Goal: Task Accomplishment & Management: Use online tool/utility

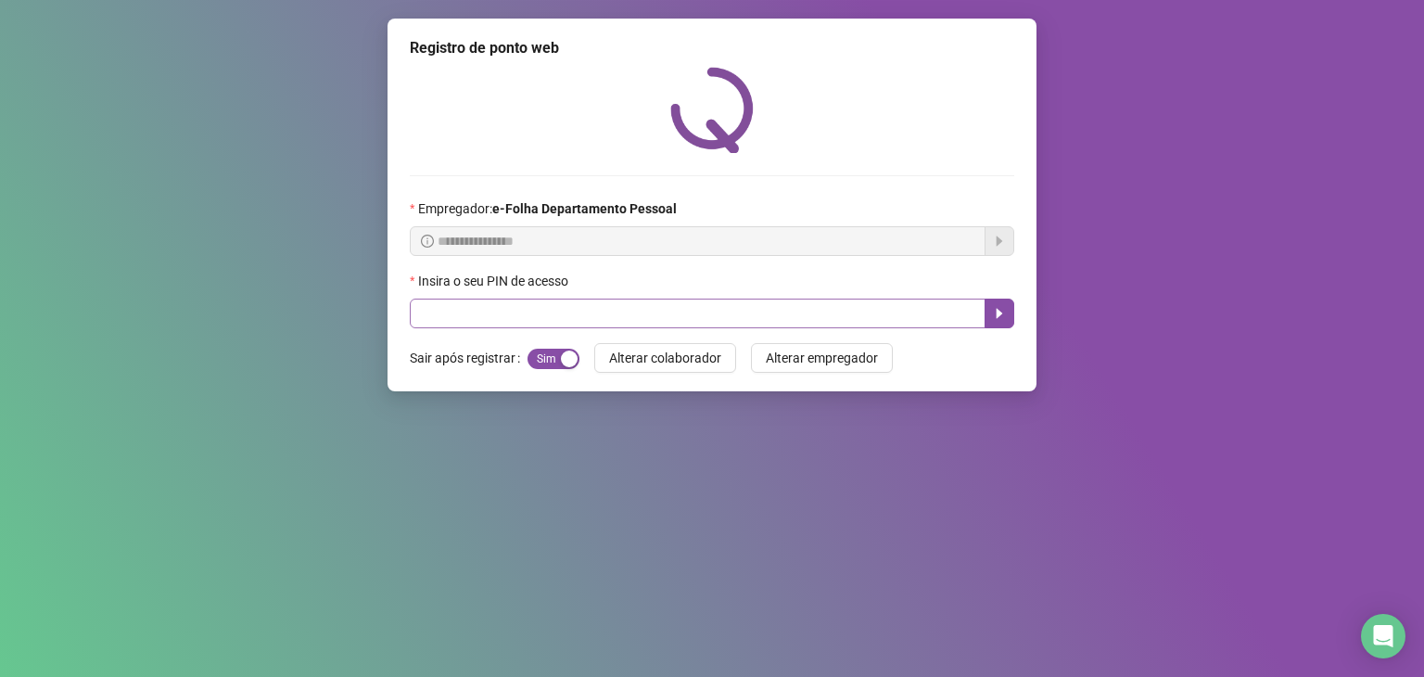
drag, startPoint x: 0, startPoint y: 0, endPoint x: 613, endPoint y: 323, distance: 692.8
click at [614, 332] on div "**********" at bounding box center [711, 205] width 649 height 373
click at [613, 322] on input "text" at bounding box center [698, 313] width 576 height 30
click at [613, 321] on input "text" at bounding box center [698, 313] width 576 height 30
type input "*****"
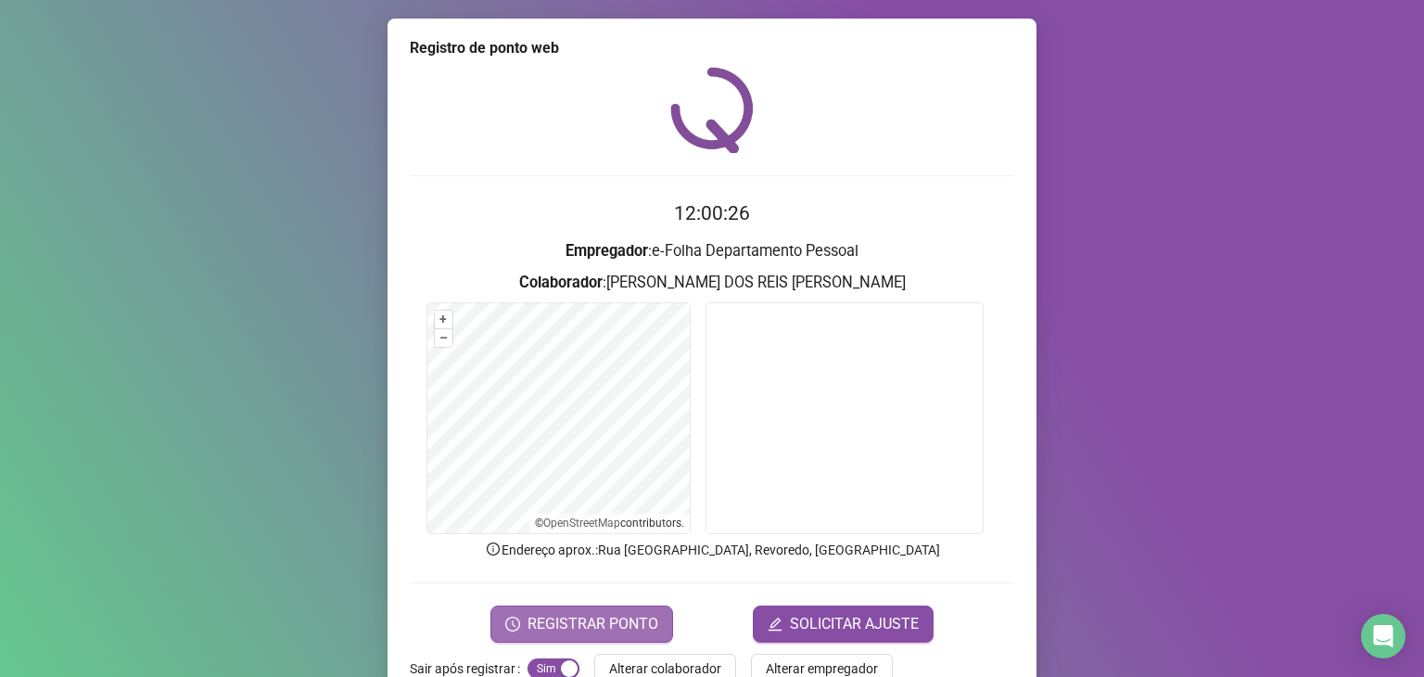
click at [599, 605] on button "REGISTRAR PONTO" at bounding box center [581, 623] width 183 height 37
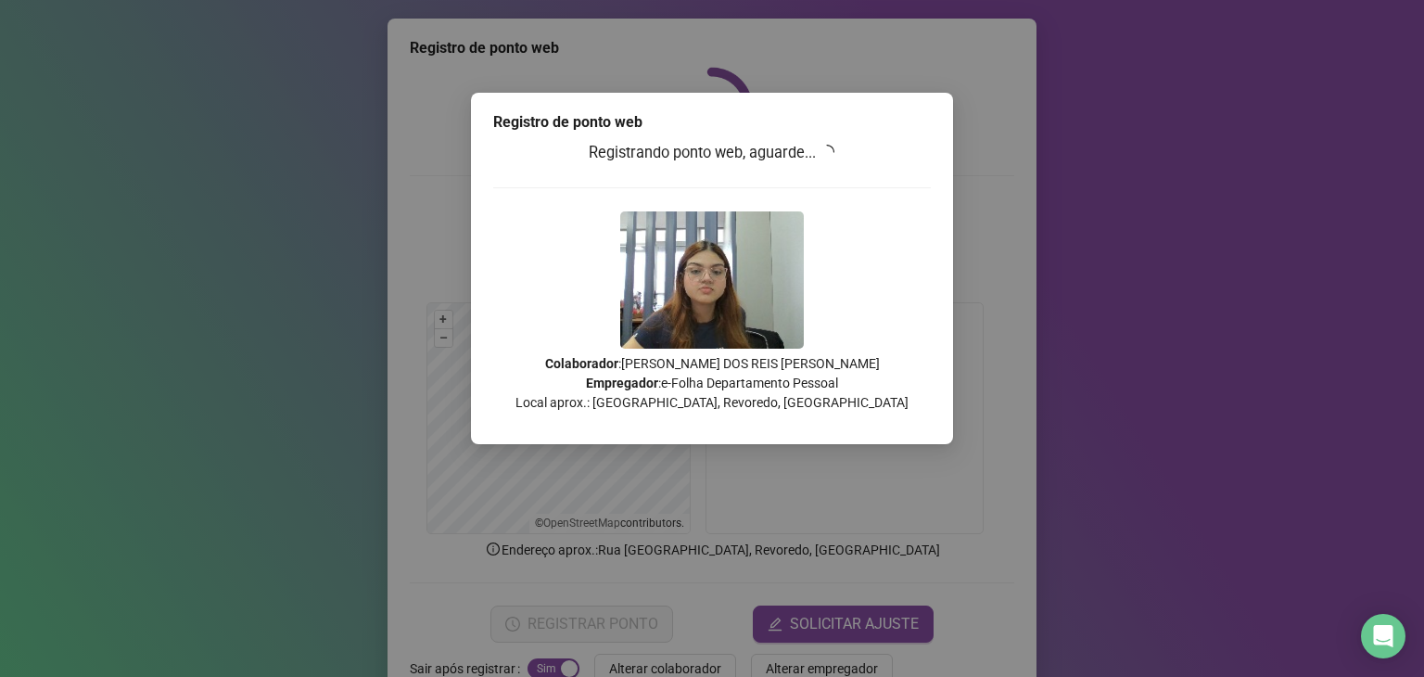
click at [822, 153] on h3 "Registrando ponto web, aguarde..." at bounding box center [711, 153] width 437 height 24
click at [680, 160] on h3 "Registrando ponto web, aguarde..." at bounding box center [711, 153] width 437 height 24
click at [706, 153] on h3 "Registrando ponto web, aguarde..." at bounding box center [711, 153] width 437 height 24
drag, startPoint x: 764, startPoint y: 159, endPoint x: 825, endPoint y: 159, distance: 61.2
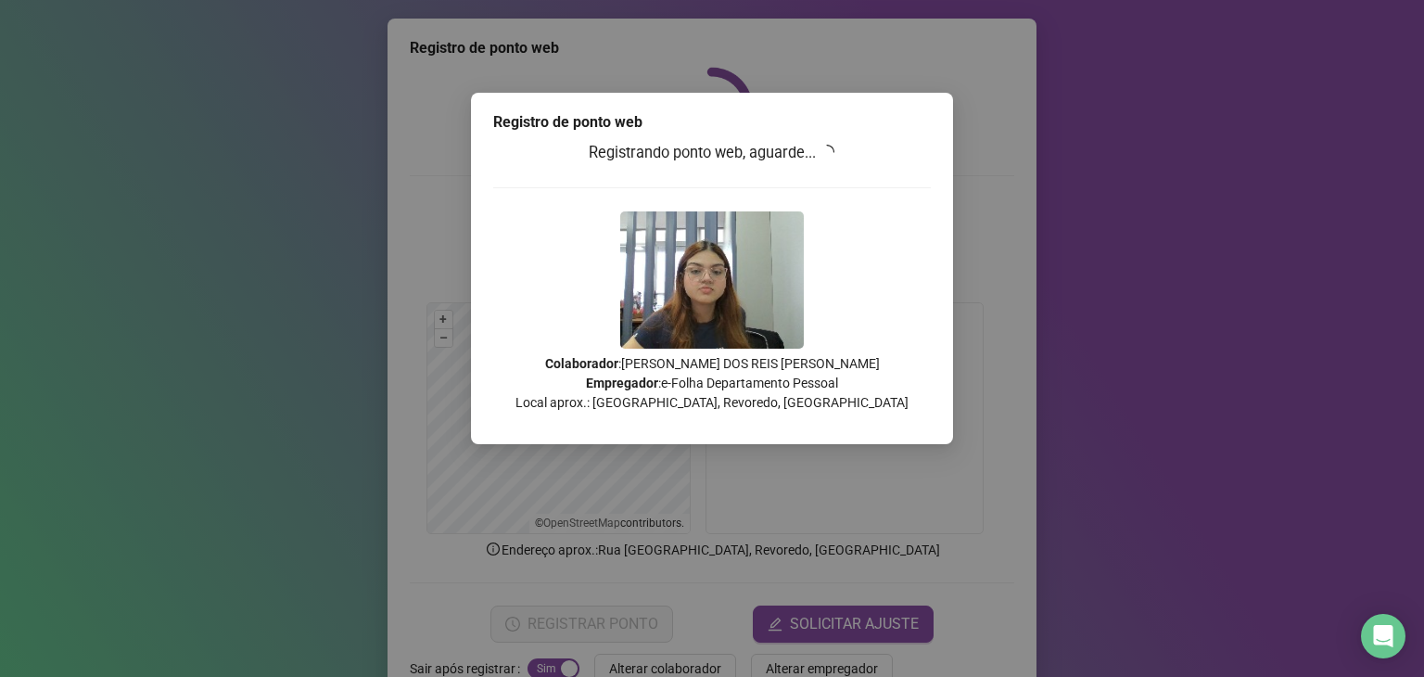
click at [767, 159] on h3 "Registrando ponto web, aguarde..." at bounding box center [711, 153] width 437 height 24
click at [826, 159] on h3 "Registrando ponto web, aguarde..." at bounding box center [711, 153] width 437 height 24
click at [826, 160] on h3 "Registrando ponto web, aguarde..." at bounding box center [711, 153] width 437 height 24
click at [824, 158] on h3 "Registrando ponto web, aguarde..." at bounding box center [711, 153] width 437 height 24
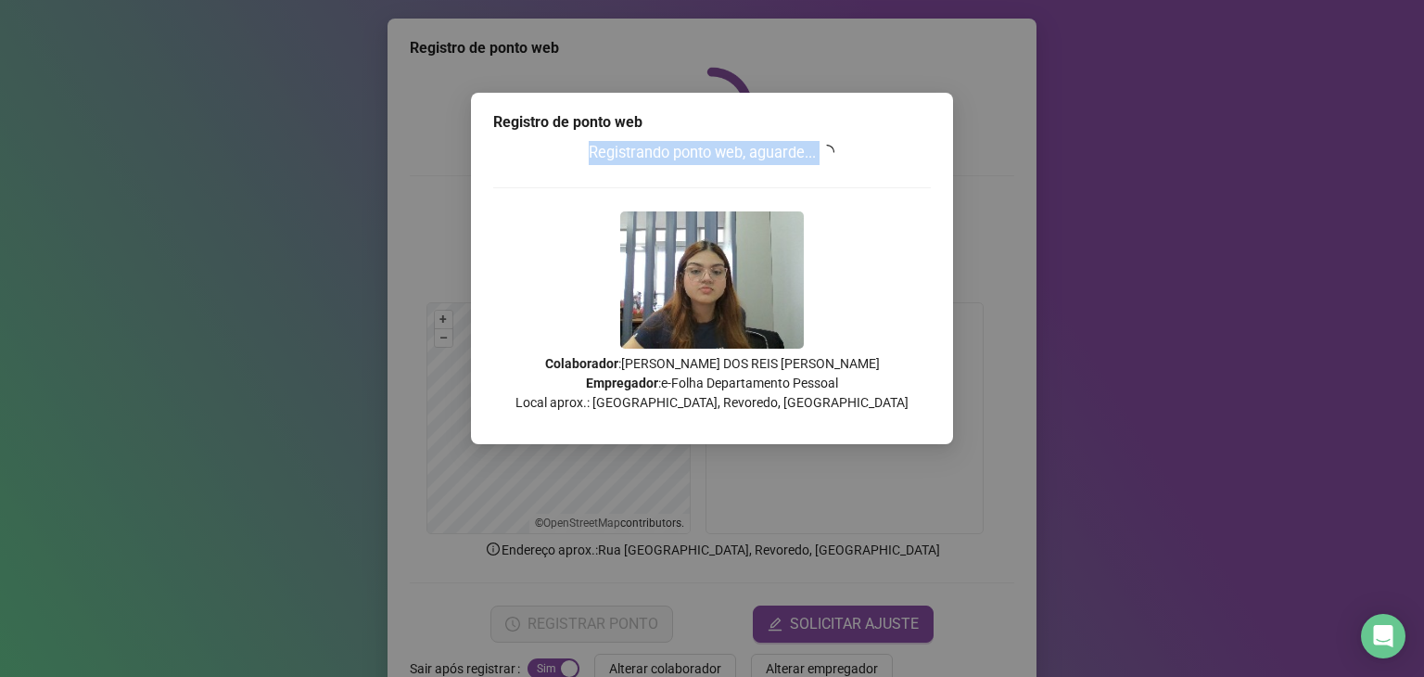
click at [824, 158] on icon "loading" at bounding box center [826, 152] width 15 height 15
click at [834, 151] on icon "loading" at bounding box center [826, 152] width 15 height 15
click at [834, 157] on icon "loading" at bounding box center [826, 152] width 15 height 15
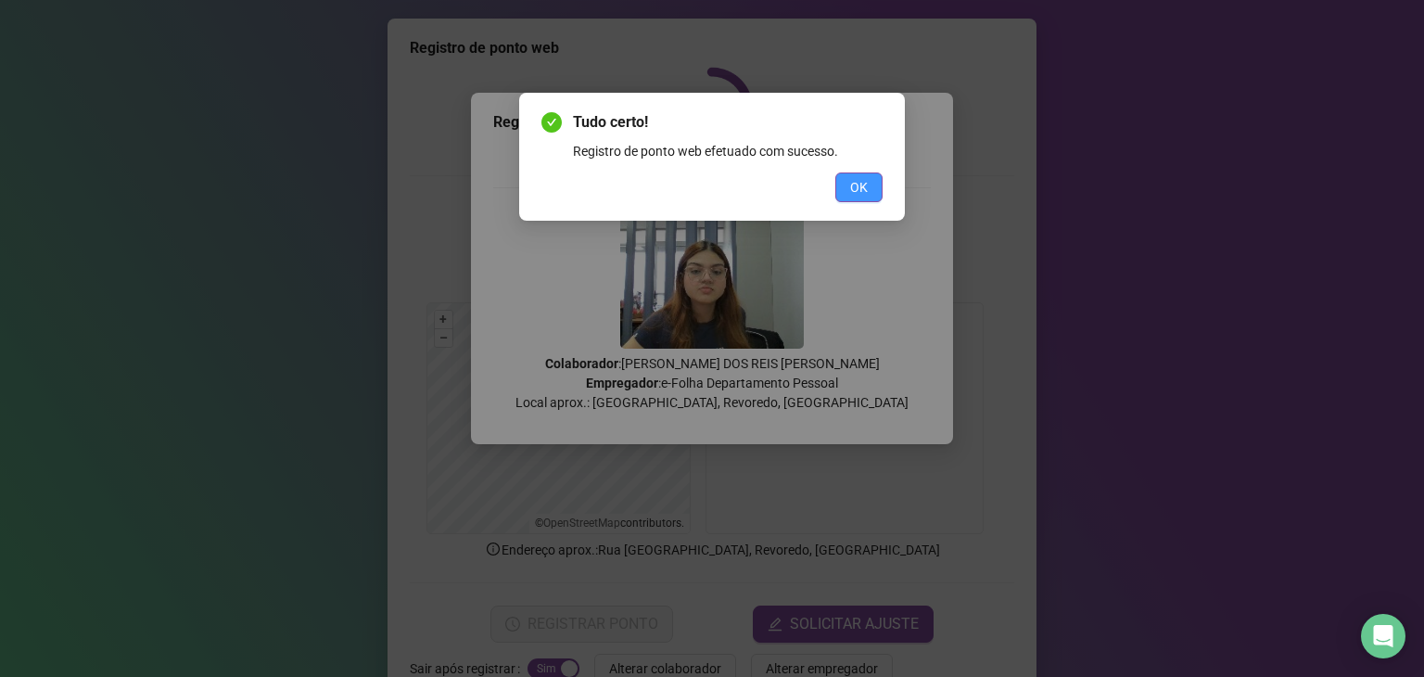
click at [876, 187] on button "OK" at bounding box center [858, 187] width 47 height 30
